Goal: Task Accomplishment & Management: Complete application form

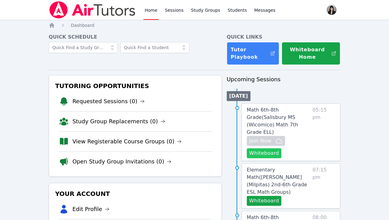
click at [268, 148] on button "Whiteboard" at bounding box center [264, 153] width 35 height 10
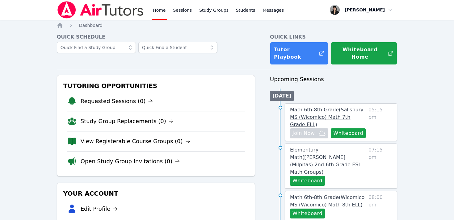
click at [326, 107] on span "Math 6th-8th Grade ( Salisbury MS (Wicomico) Math 7th Grade ELL )" at bounding box center [326, 117] width 73 height 21
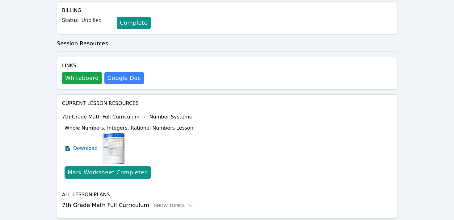
scroll to position [220, 0]
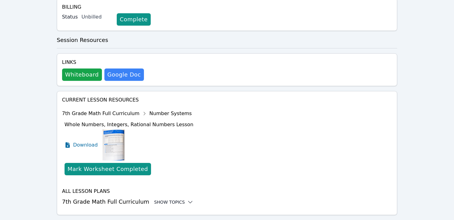
click at [170, 199] on div "Show Topics" at bounding box center [174, 202] width 40 height 6
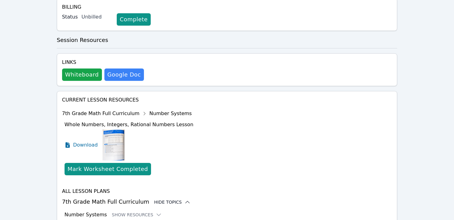
scroll to position [271, 0]
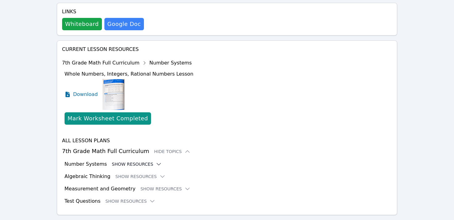
click at [131, 161] on button "Show Resources" at bounding box center [137, 164] width 50 height 6
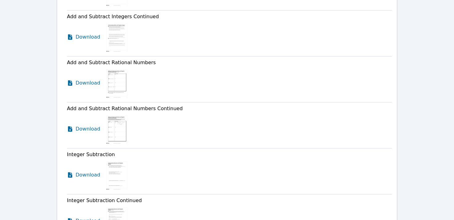
scroll to position [1012, 0]
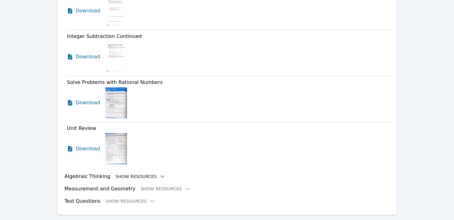
click at [134, 174] on button "Show Resources" at bounding box center [140, 177] width 50 height 6
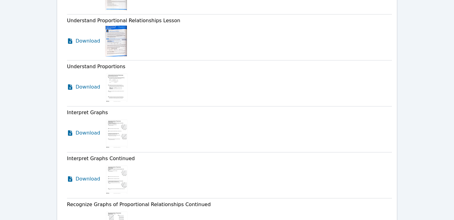
scroll to position [1258, 0]
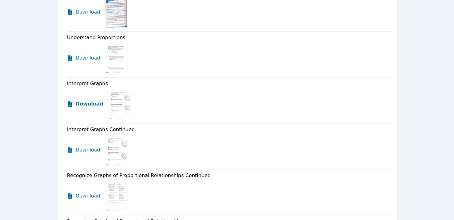
click at [88, 100] on span "Download" at bounding box center [89, 103] width 27 height 7
click at [96, 146] on span "Download" at bounding box center [89, 149] width 27 height 7
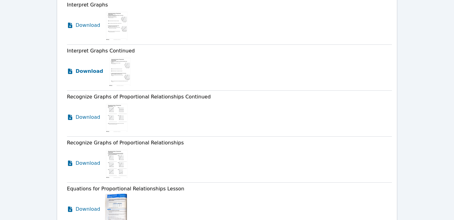
scroll to position [1350, 0]
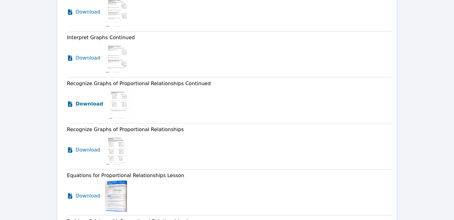
click at [90, 100] on span "Download" at bounding box center [89, 103] width 27 height 7
click at [91, 146] on span "Download" at bounding box center [89, 149] width 27 height 7
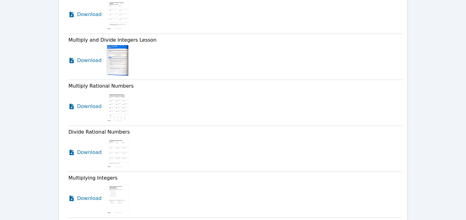
scroll to position [0, 0]
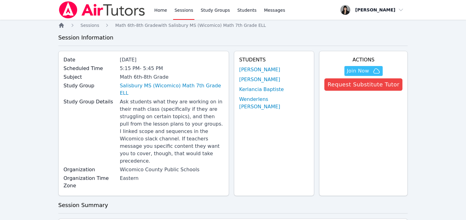
click at [61, 23] on icon "Breadcrumb" at bounding box center [61, 25] width 5 height 5
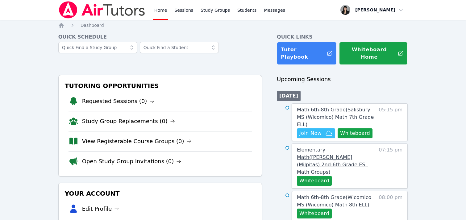
click at [306, 147] on span "Elementary Math ( Spangler (Milpitas) 2nd-6th Grade ESL Math Groups )" at bounding box center [332, 161] width 71 height 28
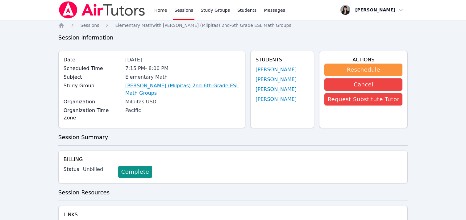
click at [166, 88] on link "[PERSON_NAME] (Milpitas) 2nd-6th Grade ESL Math Groups" at bounding box center [182, 89] width 115 height 15
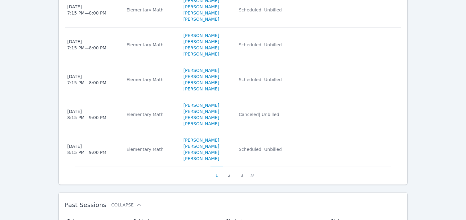
scroll to position [448, 0]
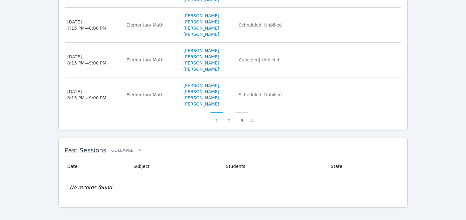
click at [242, 112] on button "3" at bounding box center [242, 118] width 13 height 12
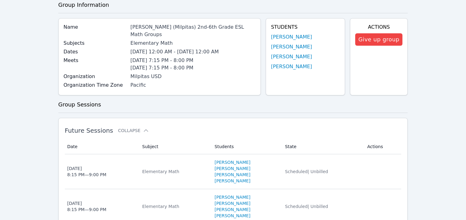
scroll to position [169, 0]
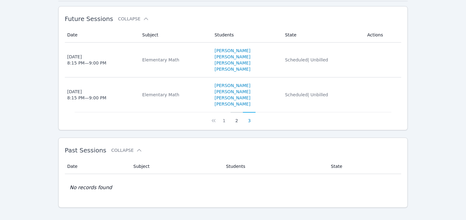
click at [235, 112] on button "2" at bounding box center [237, 118] width 13 height 12
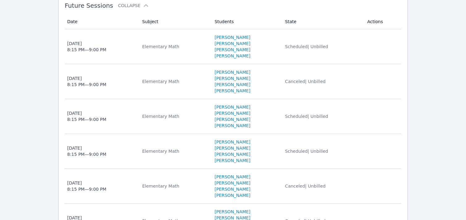
scroll to position [0, 0]
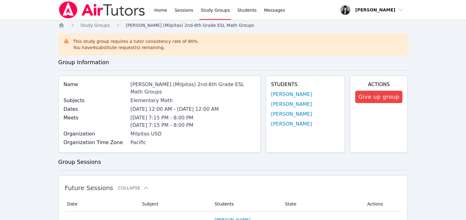
click at [151, 26] on span "[PERSON_NAME] (Milpitas) 2nd-6th Grade ESL Math Groups" at bounding box center [190, 25] width 128 height 5
click at [93, 24] on span "Study Groups" at bounding box center [95, 25] width 29 height 5
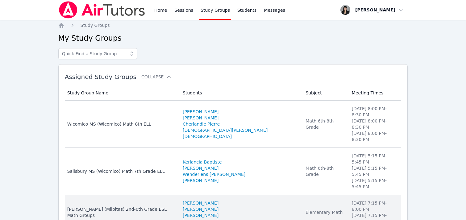
click at [83, 206] on div "[PERSON_NAME] (Milpitas) 2nd-6th Grade ESL Math Groups" at bounding box center [121, 212] width 108 height 12
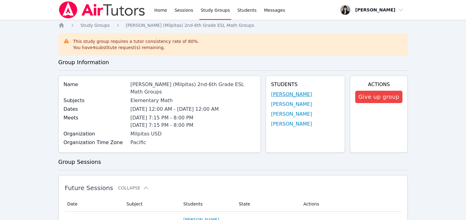
click at [293, 95] on link "Xian Riley Peralta" at bounding box center [291, 94] width 41 height 7
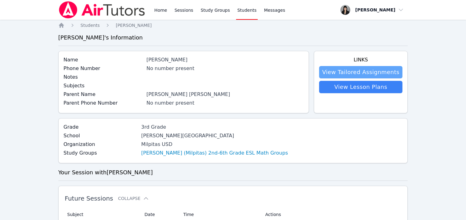
click at [367, 70] on link "View Tailored Assignments" at bounding box center [360, 72] width 83 height 12
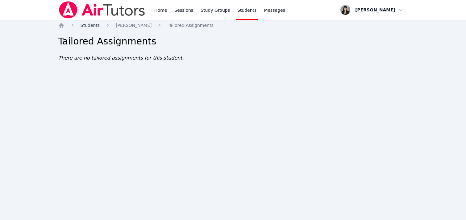
click at [94, 26] on span "Students" at bounding box center [90, 25] width 19 height 5
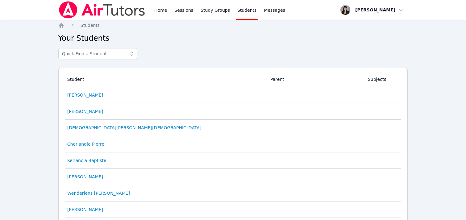
click at [183, 10] on link "Sessions" at bounding box center [183, 10] width 21 height 20
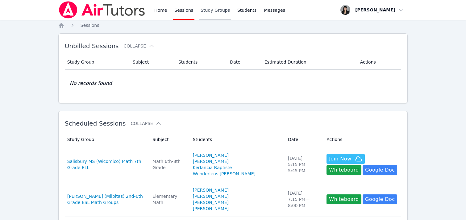
click at [218, 11] on link "Study Groups" at bounding box center [215, 10] width 32 height 20
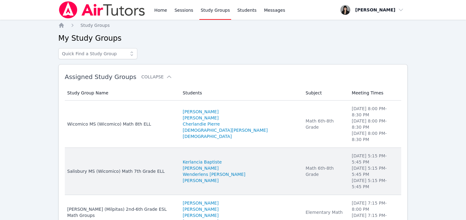
click at [113, 168] on div "Salisbury MS (Wicomico) Math 7th Grade ELL" at bounding box center [121, 171] width 108 height 6
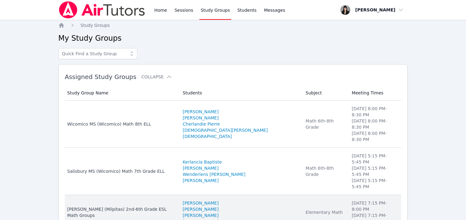
click at [115, 206] on div "[PERSON_NAME] (Milpitas) 2nd-6th Grade ESL Math Groups" at bounding box center [121, 212] width 108 height 12
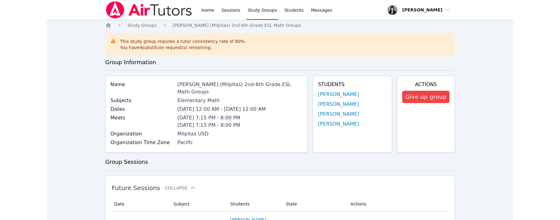
scroll to position [52, 0]
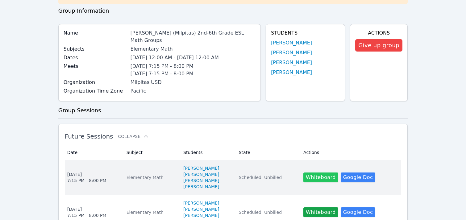
click at [327, 173] on button "Whiteboard" at bounding box center [321, 178] width 35 height 10
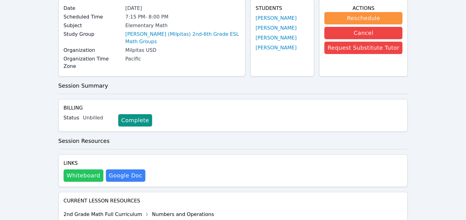
click at [79, 170] on button "Whiteboard" at bounding box center [84, 176] width 40 height 12
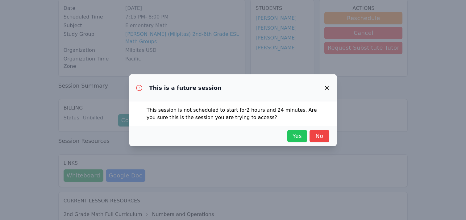
click at [297, 133] on span "Yes" at bounding box center [298, 136] width 14 height 9
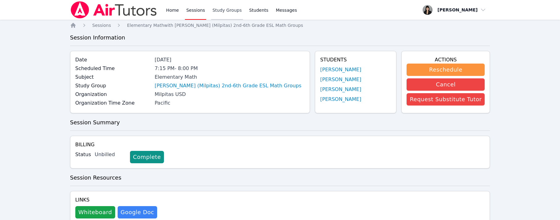
click at [219, 9] on link "Study Groups" at bounding box center [227, 10] width 32 height 20
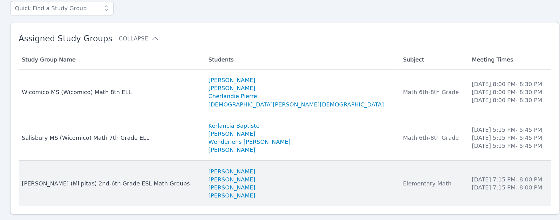
click at [170, 188] on div "[PERSON_NAME] (Milpitas) 2nd-6th Grade ESL Math Groups" at bounding box center [146, 188] width 135 height 6
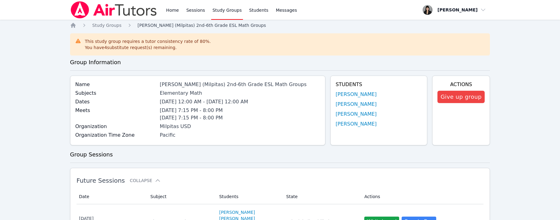
click at [167, 26] on span "[PERSON_NAME] (Milpitas) 2nd-6th Grade ESL Math Groups" at bounding box center [202, 25] width 128 height 5
click at [208, 25] on span "[PERSON_NAME] (Milpitas) 2nd-6th Grade ESL Math Groups" at bounding box center [202, 25] width 128 height 5
click at [104, 26] on span "Study Groups" at bounding box center [106, 25] width 29 height 5
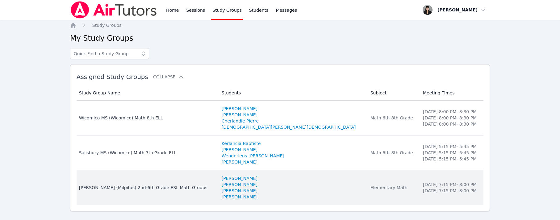
click at [177, 193] on td "Study Group Name Spangler (Milpitas) 2nd-6th Grade ESL Math Groups" at bounding box center [147, 187] width 141 height 35
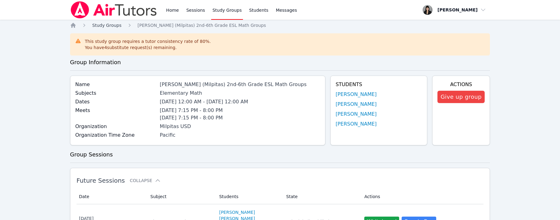
click at [103, 26] on span "Study Groups" at bounding box center [106, 25] width 29 height 5
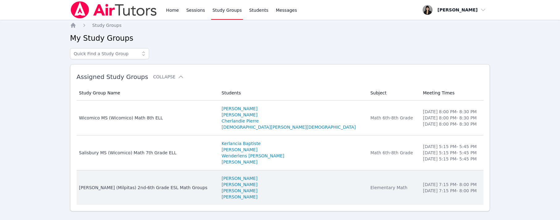
click at [371, 189] on div "Elementary Math" at bounding box center [393, 188] width 45 height 6
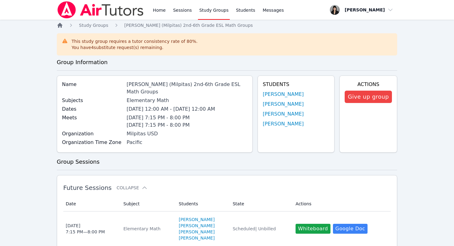
click at [61, 25] on icon "Breadcrumb" at bounding box center [59, 25] width 5 height 5
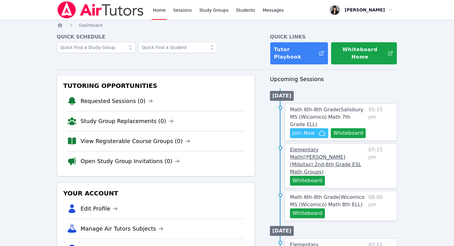
click at [313, 147] on link "Elementary Math ( Spangler (Milpitas) 2nd-6th Grade ESL Math Groups )" at bounding box center [328, 161] width 76 height 30
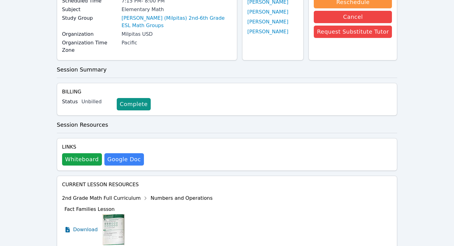
scroll to position [134, 0]
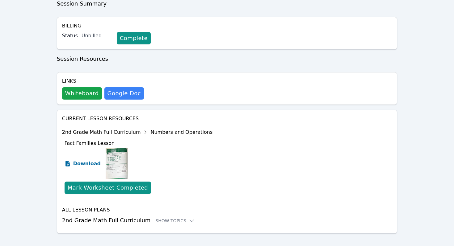
click at [79, 160] on span "Download" at bounding box center [86, 163] width 27 height 7
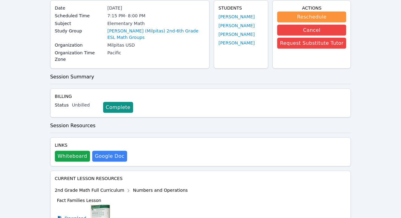
scroll to position [0, 0]
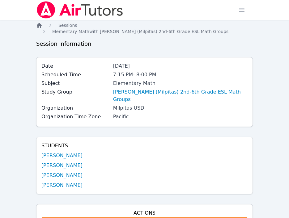
click at [40, 25] on icon "Breadcrumb" at bounding box center [39, 25] width 5 height 5
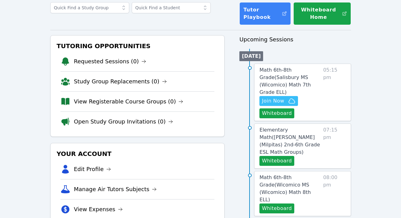
scroll to position [40, 0]
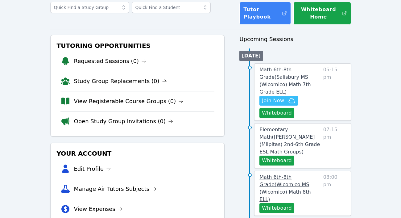
click at [274, 174] on span "Math 6th-8th Grade ( Wicomico MS (Wicomico) Math 8th ELL )" at bounding box center [285, 188] width 51 height 28
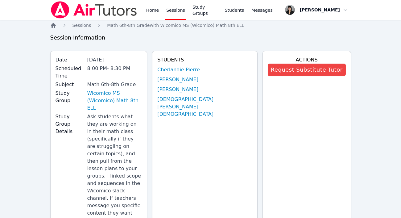
click at [53, 24] on icon "Breadcrumb" at bounding box center [53, 25] width 5 height 5
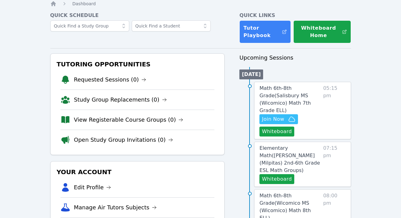
scroll to position [26, 0]
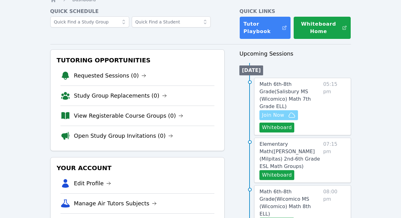
click at [275, 111] on span "Join Now" at bounding box center [273, 114] width 22 height 7
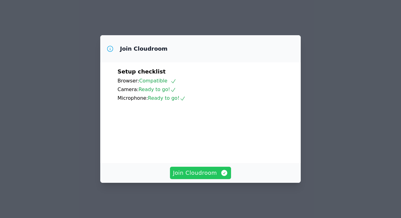
click at [207, 177] on span "Join Cloudroom" at bounding box center [200, 173] width 55 height 9
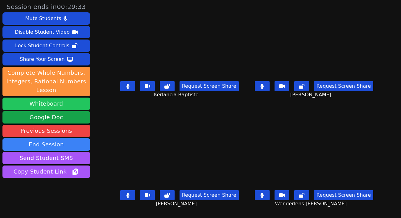
click at [41, 102] on button "Whiteboard" at bounding box center [46, 104] width 88 height 12
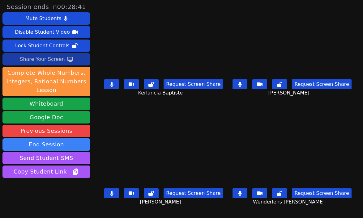
click at [50, 62] on div "Share Your Screen" at bounding box center [42, 59] width 45 height 10
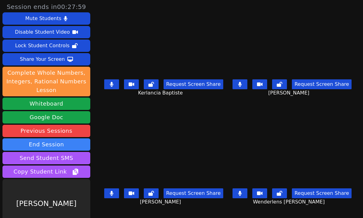
scroll to position [13, 0]
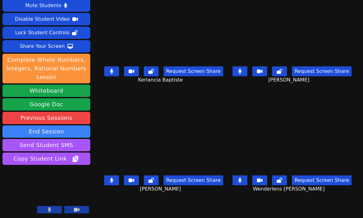
click at [113, 73] on button at bounding box center [111, 71] width 15 height 10
click at [110, 183] on icon at bounding box center [111, 180] width 3 height 5
click at [242, 188] on div "Request Screen Share Wenderlens Demosthene" at bounding box center [291, 185] width 123 height 25
click at [247, 184] on button at bounding box center [239, 180] width 15 height 10
click at [114, 185] on button at bounding box center [111, 180] width 15 height 10
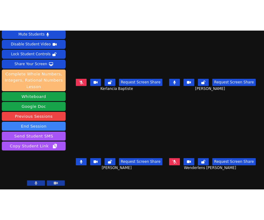
scroll to position [0, 0]
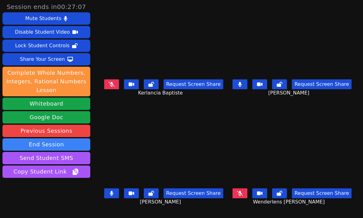
click at [111, 87] on icon at bounding box center [111, 84] width 6 height 5
click at [243, 196] on icon at bounding box center [240, 193] width 6 height 5
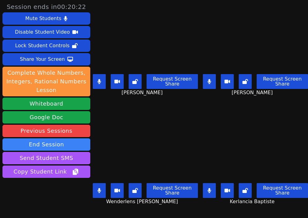
click at [103, 80] on button at bounding box center [99, 81] width 13 height 15
click at [103, 190] on button at bounding box center [99, 190] width 13 height 15
click at [210, 78] on button at bounding box center [209, 81] width 13 height 15
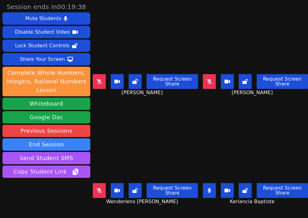
click at [100, 80] on icon at bounding box center [99, 81] width 6 height 5
click at [105, 193] on button at bounding box center [99, 190] width 13 height 15
click at [214, 84] on button at bounding box center [209, 81] width 13 height 15
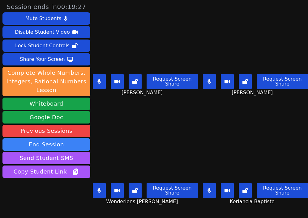
click at [100, 79] on icon at bounding box center [99, 81] width 4 height 5
click at [105, 81] on button at bounding box center [99, 81] width 13 height 15
click at [96, 82] on icon at bounding box center [99, 81] width 6 height 5
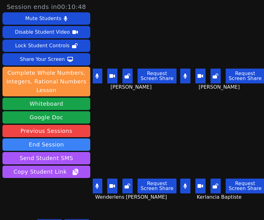
click at [100, 78] on button at bounding box center [97, 76] width 10 height 15
click at [187, 78] on icon at bounding box center [185, 75] width 4 height 5
click at [99, 76] on icon at bounding box center [97, 75] width 4 height 5
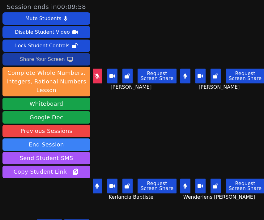
click at [57, 59] on div "Share Your Screen" at bounding box center [42, 59] width 45 height 10
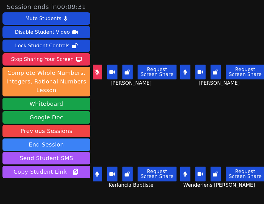
click at [186, 71] on icon at bounding box center [184, 71] width 3 height 5
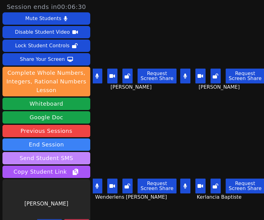
scroll to position [11, 0]
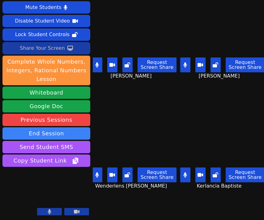
click at [34, 50] on div "Share Your Screen" at bounding box center [42, 48] width 45 height 10
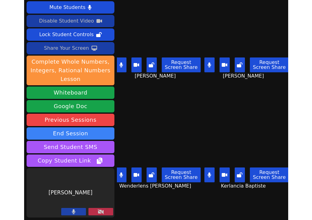
scroll to position [0, 0]
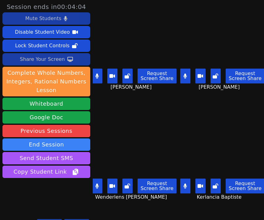
click at [49, 20] on div "Mute Students" at bounding box center [43, 19] width 36 height 10
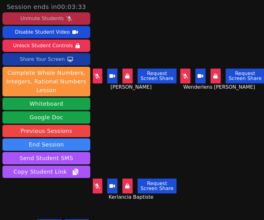
click at [65, 22] on button "Unmute Students" at bounding box center [46, 18] width 88 height 12
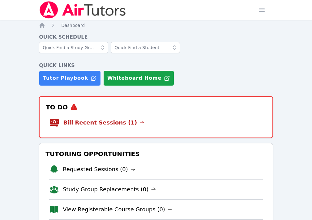
click at [94, 121] on link "Bill Recent Sessions (1)" at bounding box center [103, 122] width 81 height 9
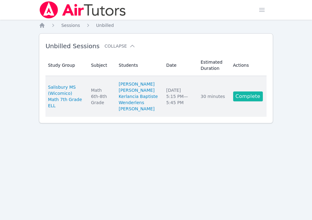
click at [252, 101] on link "Complete" at bounding box center [248, 96] width 30 height 10
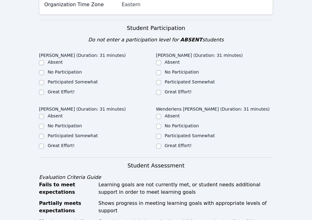
scroll to position [169, 0]
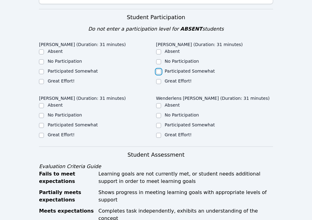
click at [158, 71] on input "Participated Somewhat" at bounding box center [158, 71] width 5 height 5
checkbox input "true"
click at [160, 124] on input "Participated Somewhat" at bounding box center [158, 125] width 5 height 5
checkbox input "true"
click at [39, 126] on input "Participated Somewhat" at bounding box center [41, 125] width 5 height 5
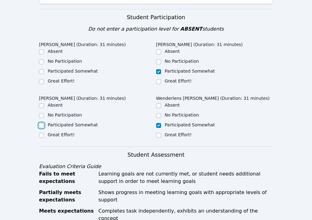
checkbox input "true"
click at [41, 71] on input "Participated Somewhat" at bounding box center [41, 71] width 5 height 5
checkbox input "true"
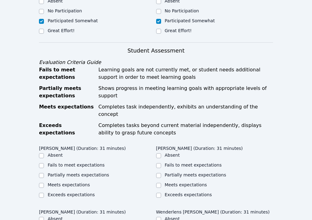
scroll to position [297, 0]
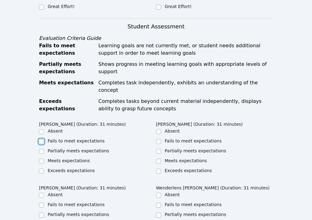
click at [42, 139] on input "Fails to meet expectations" at bounding box center [41, 141] width 5 height 5
checkbox input "true"
click at [160, 149] on input "Partially meets expectations" at bounding box center [158, 151] width 5 height 5
checkbox input "true"
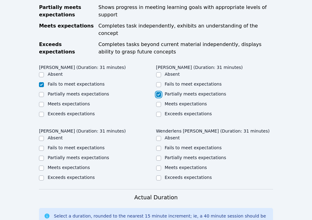
scroll to position [361, 0]
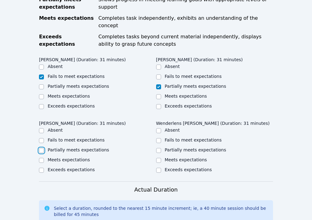
click at [41, 148] on input "Partially meets expectations" at bounding box center [41, 150] width 5 height 5
checkbox input "true"
click at [158, 148] on input "Partially meets expectations" at bounding box center [158, 150] width 5 height 5
checkbox input "true"
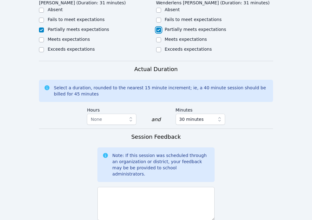
scroll to position [542, 0]
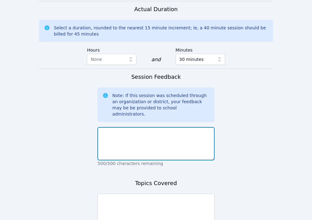
click at [157, 134] on textarea at bounding box center [155, 143] width 117 height 33
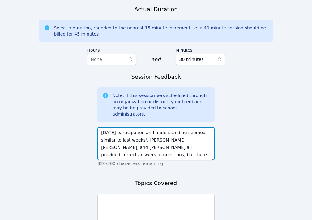
click at [164, 135] on textarea "[DATE] participation and understanding seemed similar to last weeks'. [PERSON_N…" at bounding box center [155, 143] width 117 height 33
drag, startPoint x: 143, startPoint y: 140, endPoint x: 194, endPoint y: 140, distance: 51.3
click at [194, 140] on textarea "[DATE] participation and understanding seemed similar to last weeks'. [PERSON_N…" at bounding box center [155, 143] width 117 height 33
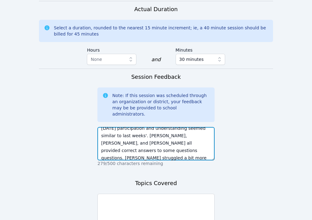
type textarea "[DATE] participation and understanding seemed similar to last weeks'. [PERSON_N…"
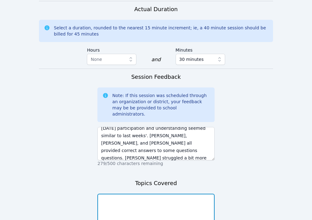
click at [182, 194] on textarea at bounding box center [155, 210] width 117 height 33
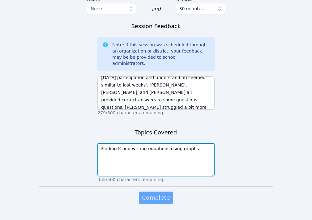
type textarea "Finding K and writing equations using graphs."
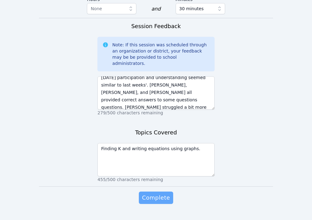
click at [153, 193] on span "Complete" at bounding box center [156, 197] width 28 height 9
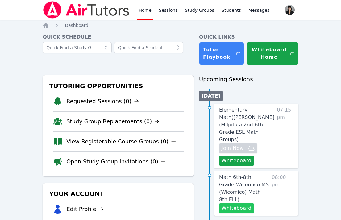
click at [229, 203] on button "Whiteboard" at bounding box center [236, 208] width 35 height 10
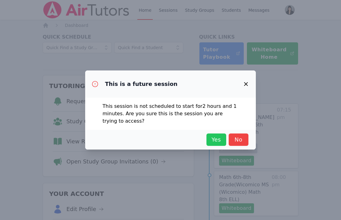
click at [216, 139] on span "Yes" at bounding box center [217, 139] width 14 height 9
